Goal: Task Accomplishment & Management: Use online tool/utility

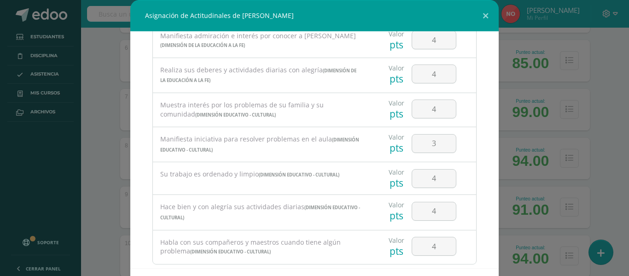
scroll to position [618, 0]
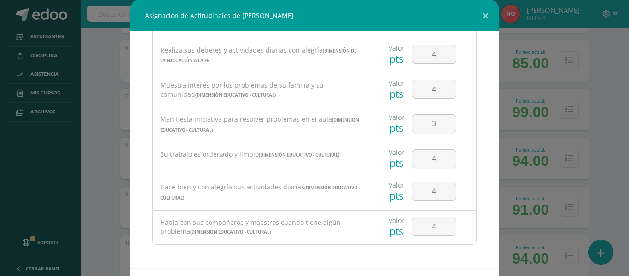
click at [611, 104] on div "Asignación de Actitudinales de Daniel Esteban Cetino Godoy Todas las Categorias…" at bounding box center [314, 158] width 621 height 316
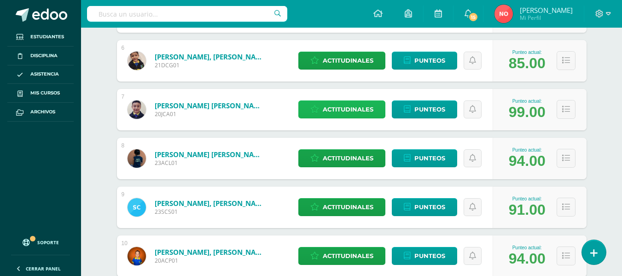
click at [361, 103] on span "Actitudinales" at bounding box center [348, 109] width 51 height 17
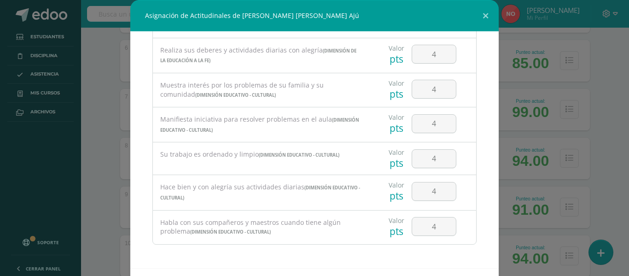
click at [609, 98] on div "Asignación de Actitudinales de Juan Daniel Fernando Chacón Ajú Todas las Catego…" at bounding box center [314, 158] width 621 height 316
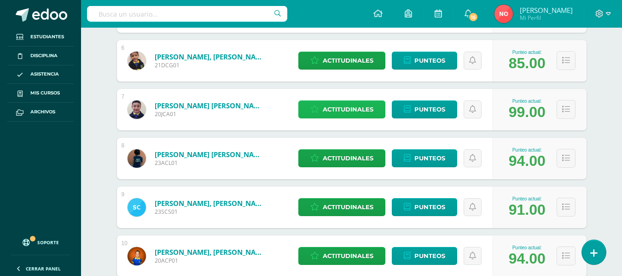
click at [342, 106] on span "Actitudinales" at bounding box center [348, 109] width 51 height 17
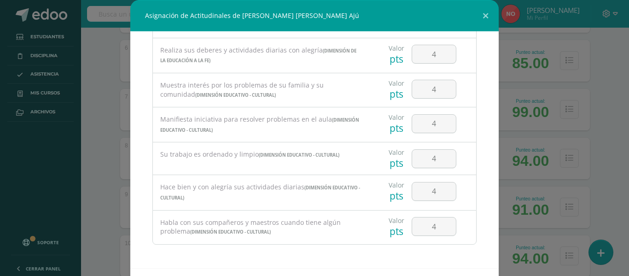
click at [600, 89] on div "Asignación de Actitudinales de Juan Daniel Fernando Chacón Ajú Todas las Catego…" at bounding box center [314, 158] width 621 height 316
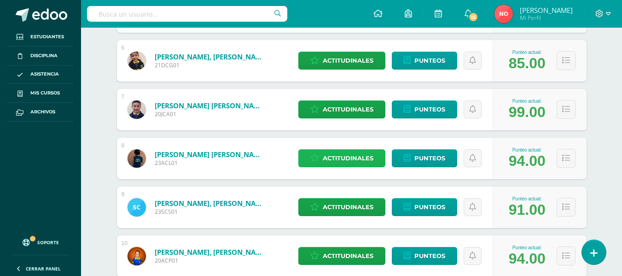
click at [352, 156] on span "Actitudinales" at bounding box center [348, 158] width 51 height 17
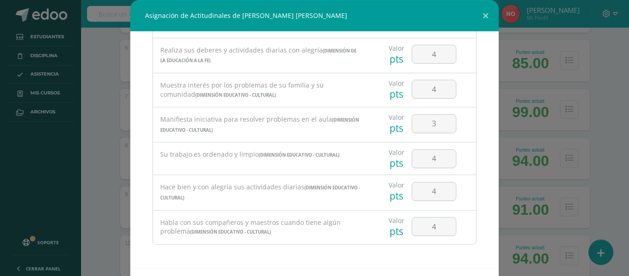
click at [609, 108] on div "Asignación de Actitudinales de Andy Gabriel Benjamín Chanchavac Laynez Todas la…" at bounding box center [314, 158] width 621 height 316
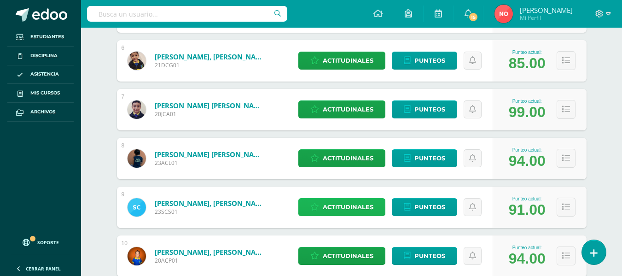
click at [344, 200] on span "Actitudinales" at bounding box center [348, 206] width 51 height 17
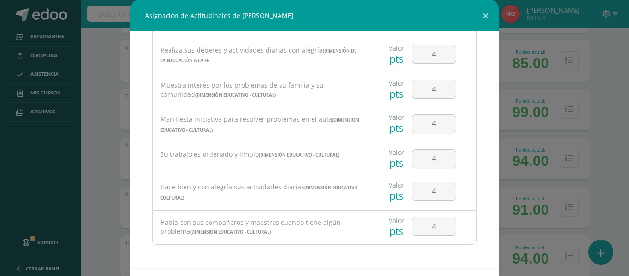
click at [605, 108] on div "Asignación de Actitudinales de Sergio Alejandro Constanza Soberanis Todas las C…" at bounding box center [314, 158] width 621 height 316
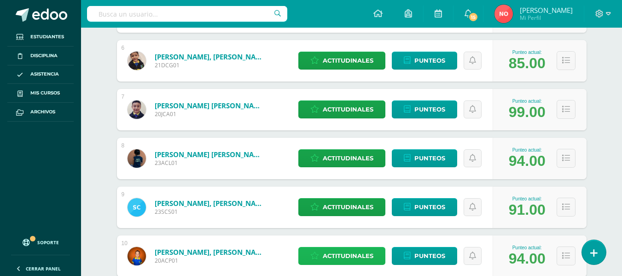
click at [337, 252] on span "Actitudinales" at bounding box center [348, 255] width 51 height 17
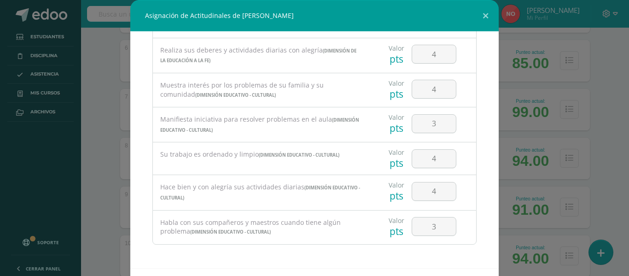
click at [607, 126] on div "Asignación de Actitudinales de Alessandro Sebastián Corado Paiz Todas las Categ…" at bounding box center [314, 158] width 621 height 316
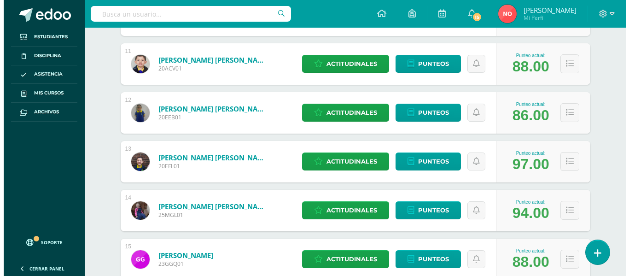
scroll to position [648, 0]
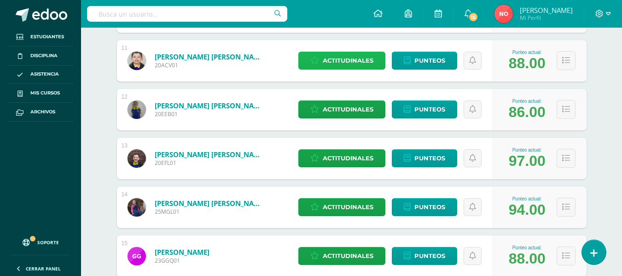
click at [342, 58] on span "Actitudinales" at bounding box center [348, 60] width 51 height 17
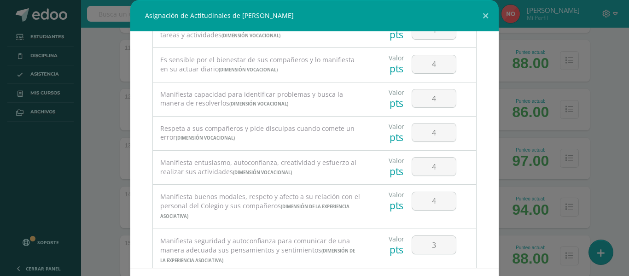
scroll to position [141, 0]
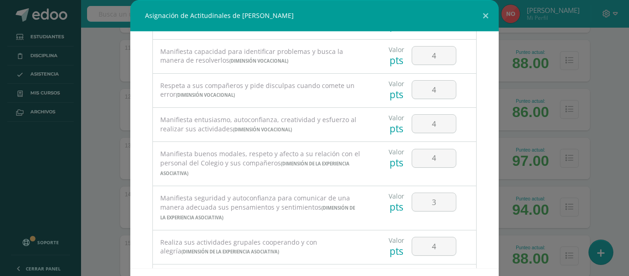
click at [611, 58] on div "Asignación de Actitudinales de Andrés Sebastián Cristales Véliz Todas las Categ…" at bounding box center [314, 158] width 621 height 316
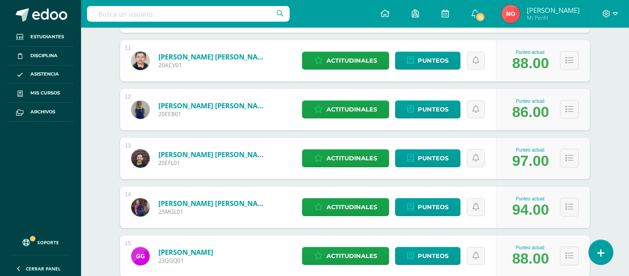
scroll to position [357, 0]
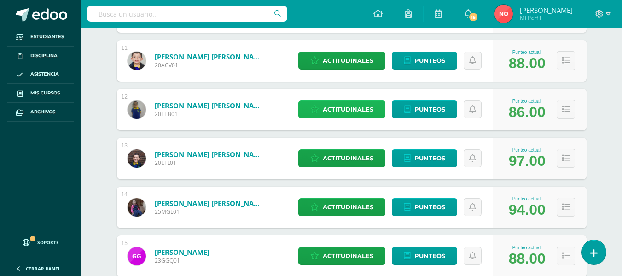
click at [341, 105] on span "Actitudinales" at bounding box center [348, 109] width 51 height 17
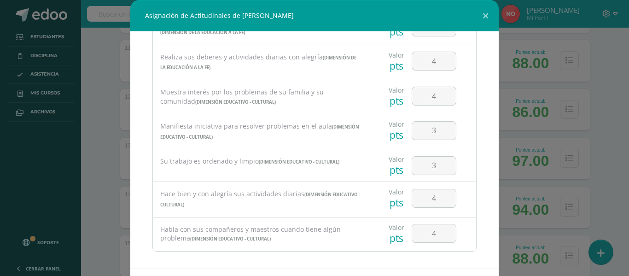
scroll to position [618, 0]
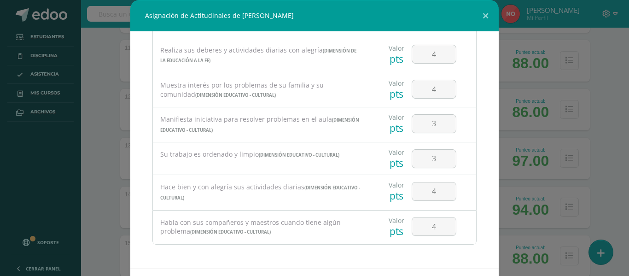
click at [602, 88] on div "Asignación de Actitudinales de Erick Manuel Escobar Barrera Todas las Categoria…" at bounding box center [314, 158] width 621 height 316
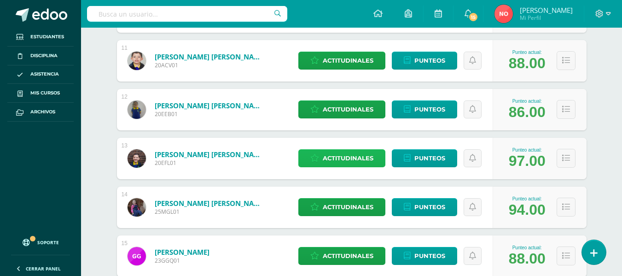
click at [336, 151] on span "Actitudinales" at bounding box center [348, 158] width 51 height 17
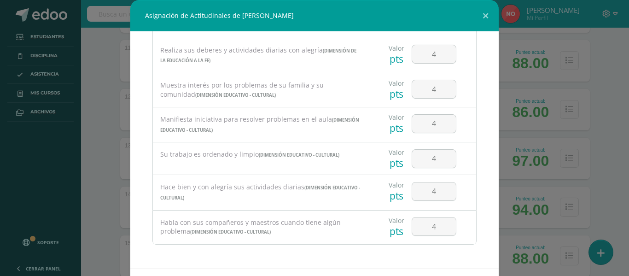
scroll to position [0, 0]
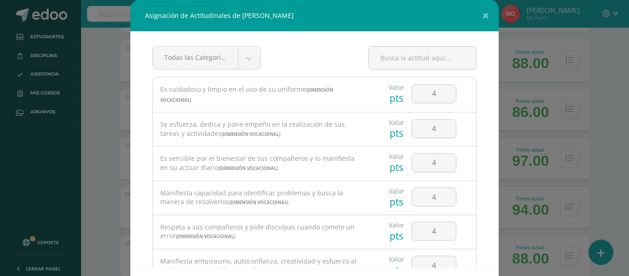
click at [609, 90] on div "Asignación de Actitudinales de Eduardo André Flores López Todas las Categorias …" at bounding box center [314, 158] width 621 height 316
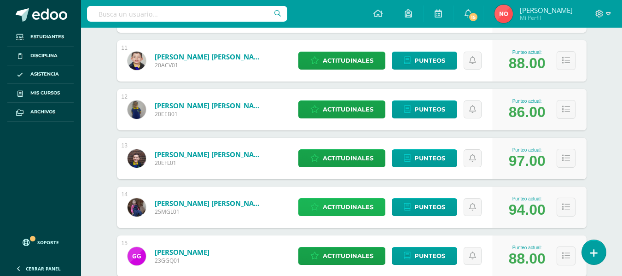
click at [347, 201] on span "Actitudinales" at bounding box center [348, 206] width 51 height 17
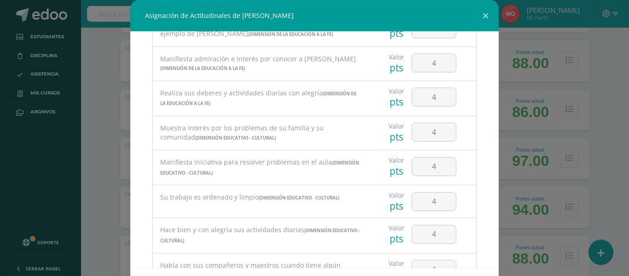
scroll to position [618, 0]
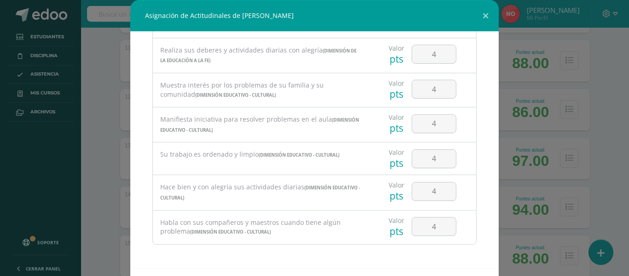
click at [604, 85] on div "Asignación de Actitudinales de Mariana Gabriela Garcia Luna Todas las Categoria…" at bounding box center [314, 158] width 621 height 316
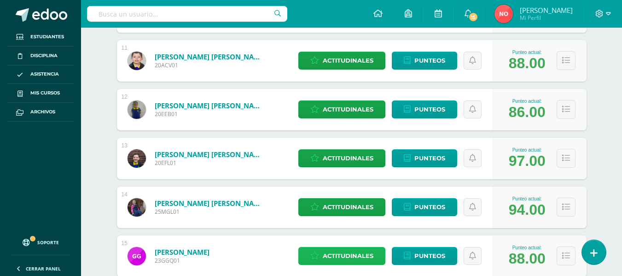
click at [348, 252] on span "Actitudinales" at bounding box center [348, 255] width 51 height 17
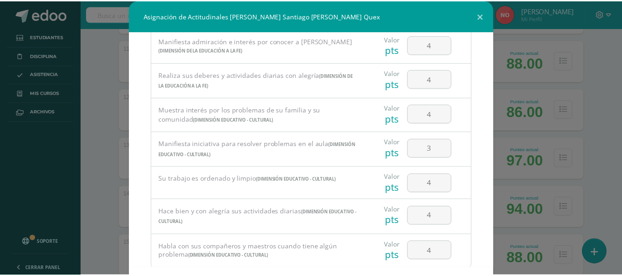
scroll to position [0, 0]
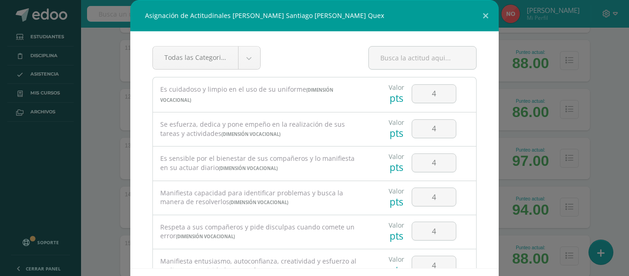
click at [601, 71] on div "Asignación de Actitudinales de Gerald Santiago Godoy Quex Todas las Categorias …" at bounding box center [314, 158] width 621 height 316
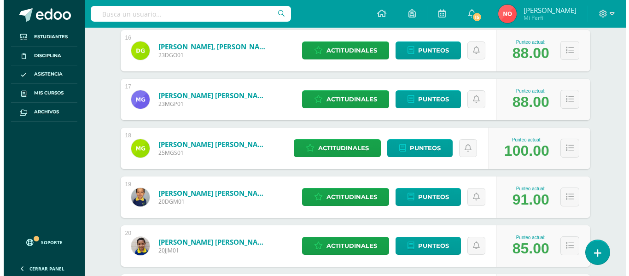
scroll to position [906, 0]
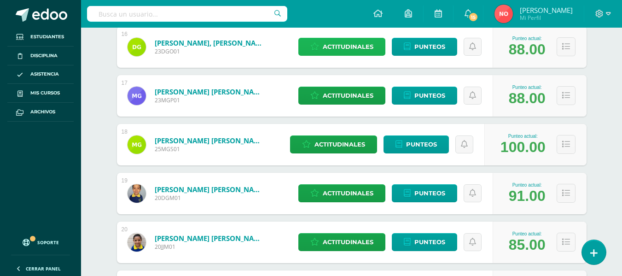
click at [348, 45] on span "Actitudinales" at bounding box center [348, 46] width 51 height 17
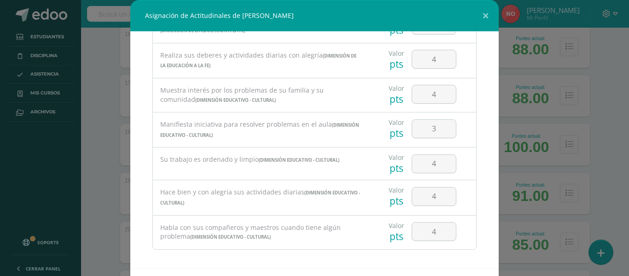
scroll to position [618, 0]
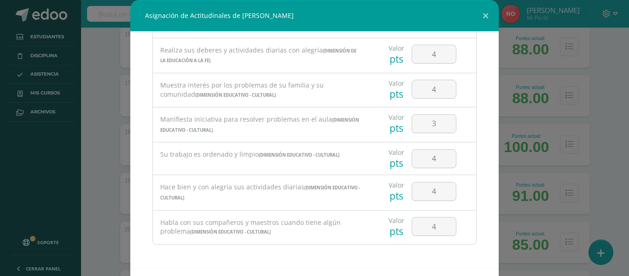
click at [609, 103] on div "Asignación de Actitudinales de Diego Andrés González Oscal Todas las Categorias…" at bounding box center [314, 158] width 621 height 316
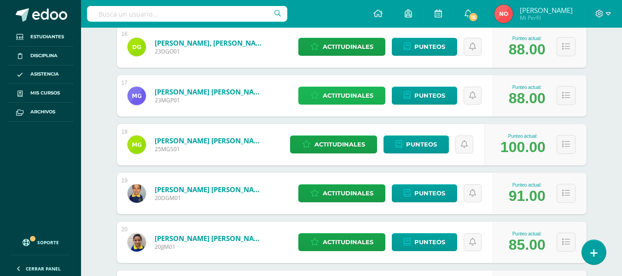
click at [334, 91] on span "Actitudinales" at bounding box center [348, 95] width 51 height 17
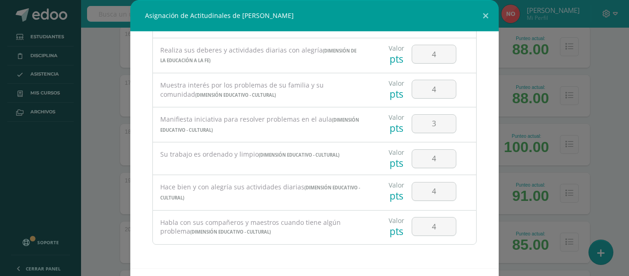
click at [605, 104] on div "Asignación de Actitudinales de Mathias Nicolas González Prado Todas las Categor…" at bounding box center [314, 158] width 621 height 316
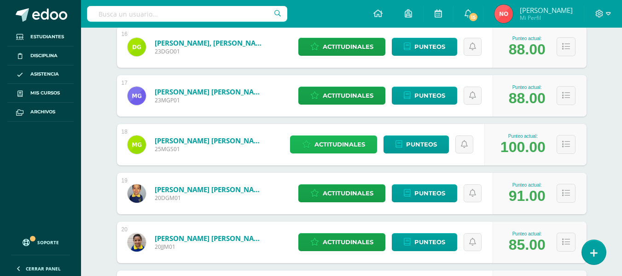
click at [342, 140] on span "Actitudinales" at bounding box center [339, 144] width 51 height 17
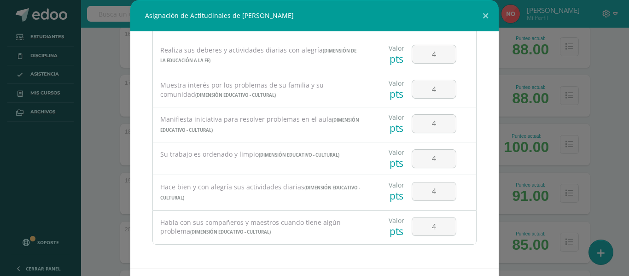
click at [609, 132] on div "Asignación de Actitudinales de Marcela Lucía González Siliezar Todas las Catego…" at bounding box center [314, 158] width 621 height 316
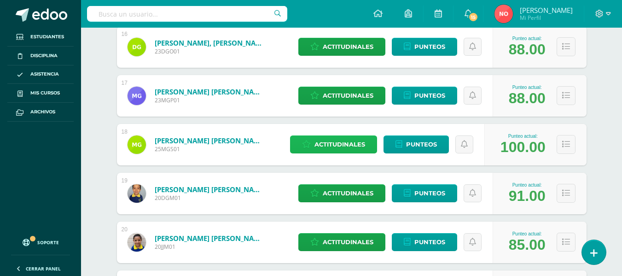
click at [348, 140] on span "Actitudinales" at bounding box center [339, 144] width 51 height 17
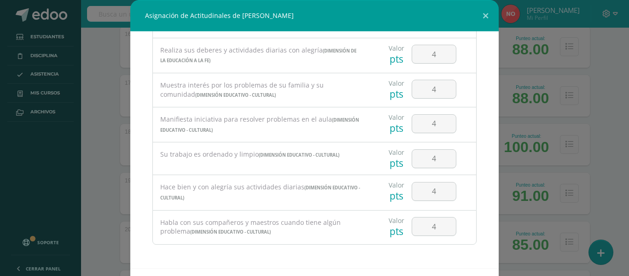
click at [600, 76] on div "Asignación de Actitudinales de Marcela Lucía González Siliezar Todas las Catego…" at bounding box center [314, 158] width 621 height 316
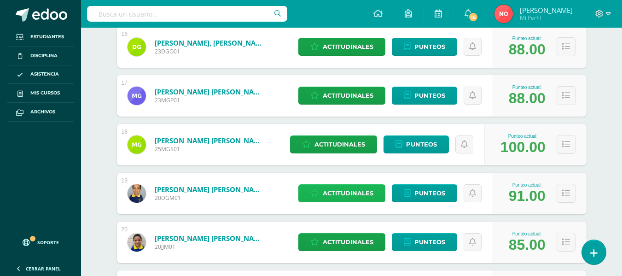
click at [349, 191] on span "Actitudinales" at bounding box center [348, 193] width 51 height 17
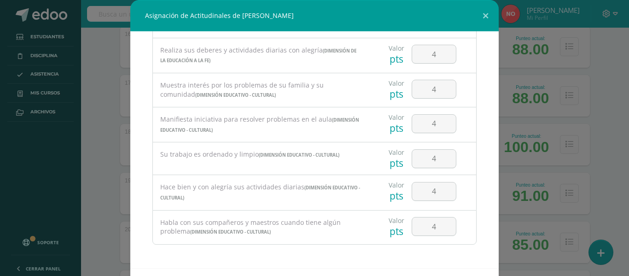
click at [601, 124] on div "Asignación de Actitudinales de Diego José Guevara Montes Todas las Categorias T…" at bounding box center [314, 158] width 621 height 316
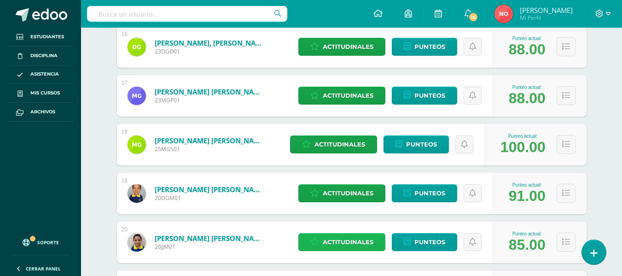
click at [344, 239] on span "Actitudinales" at bounding box center [348, 241] width 51 height 17
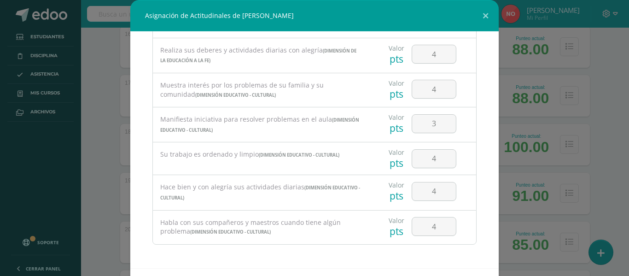
click at [607, 103] on div "Asignación de Actitudinales de Joaquín André Jerez Mejía Todas las Categorias T…" at bounding box center [314, 158] width 621 height 316
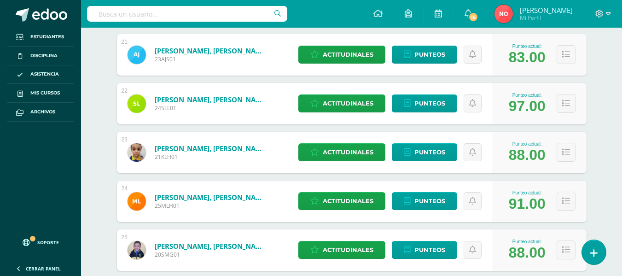
scroll to position [1150, 0]
